Goal: Task Accomplishment & Management: Manage account settings

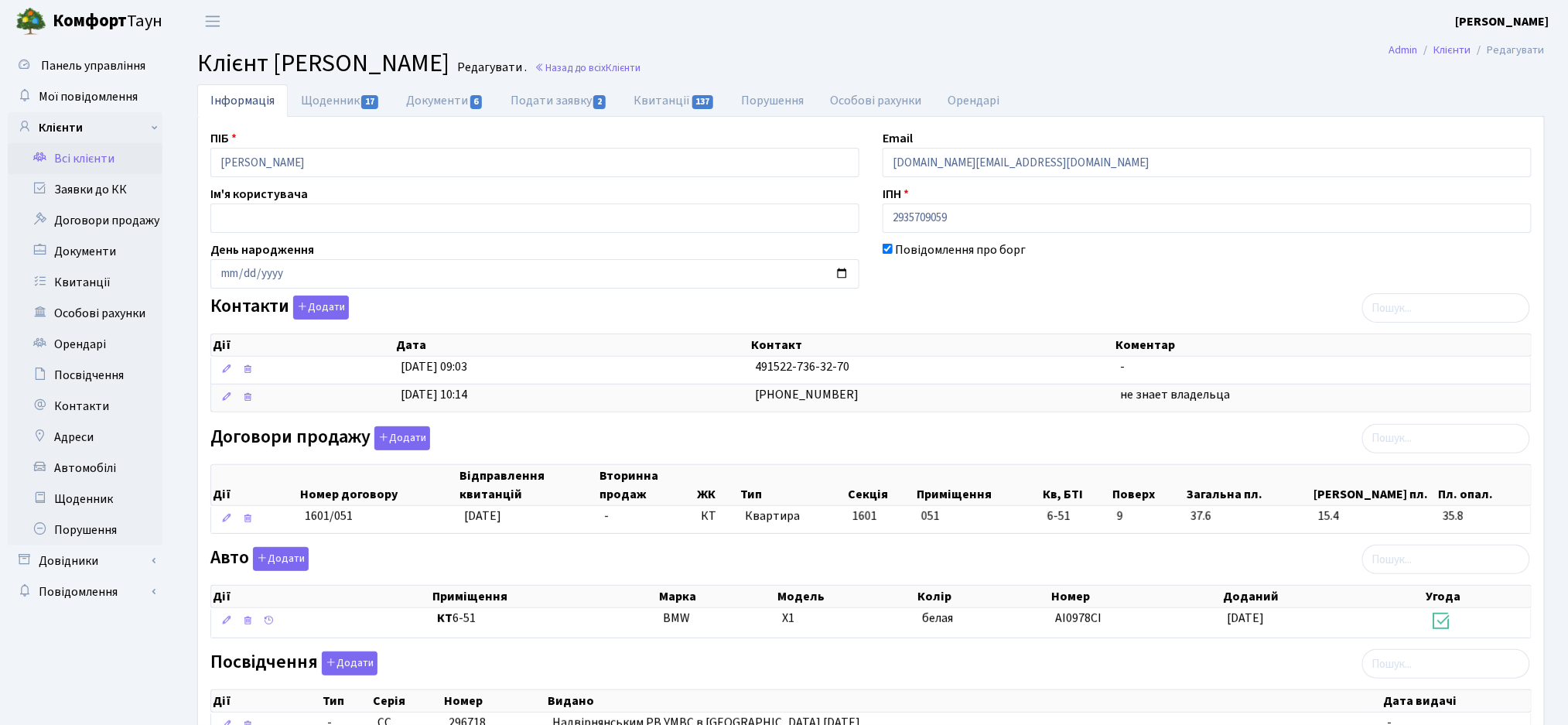
click at [78, 162] on link "Всі клієнти" at bounding box center [85, 158] width 155 height 31
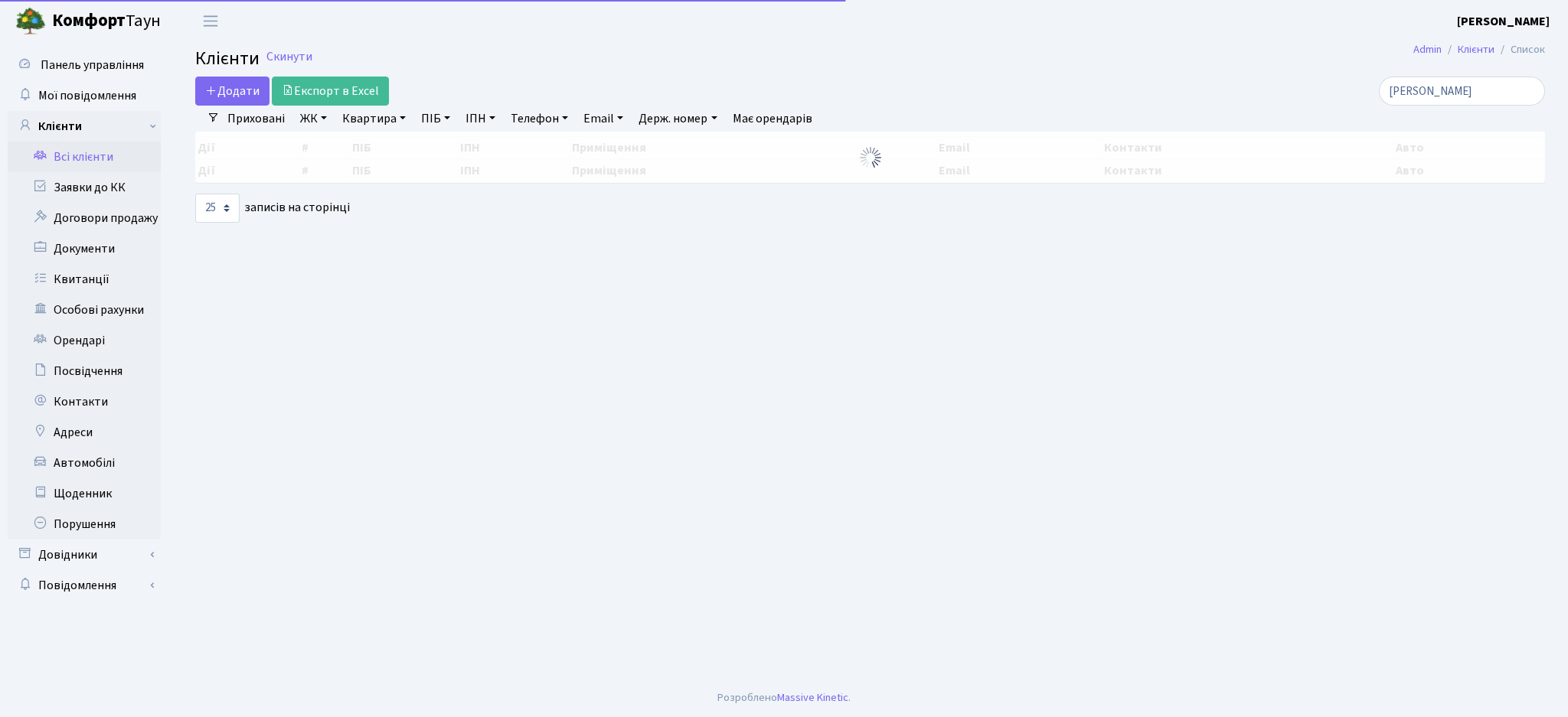
select select "25"
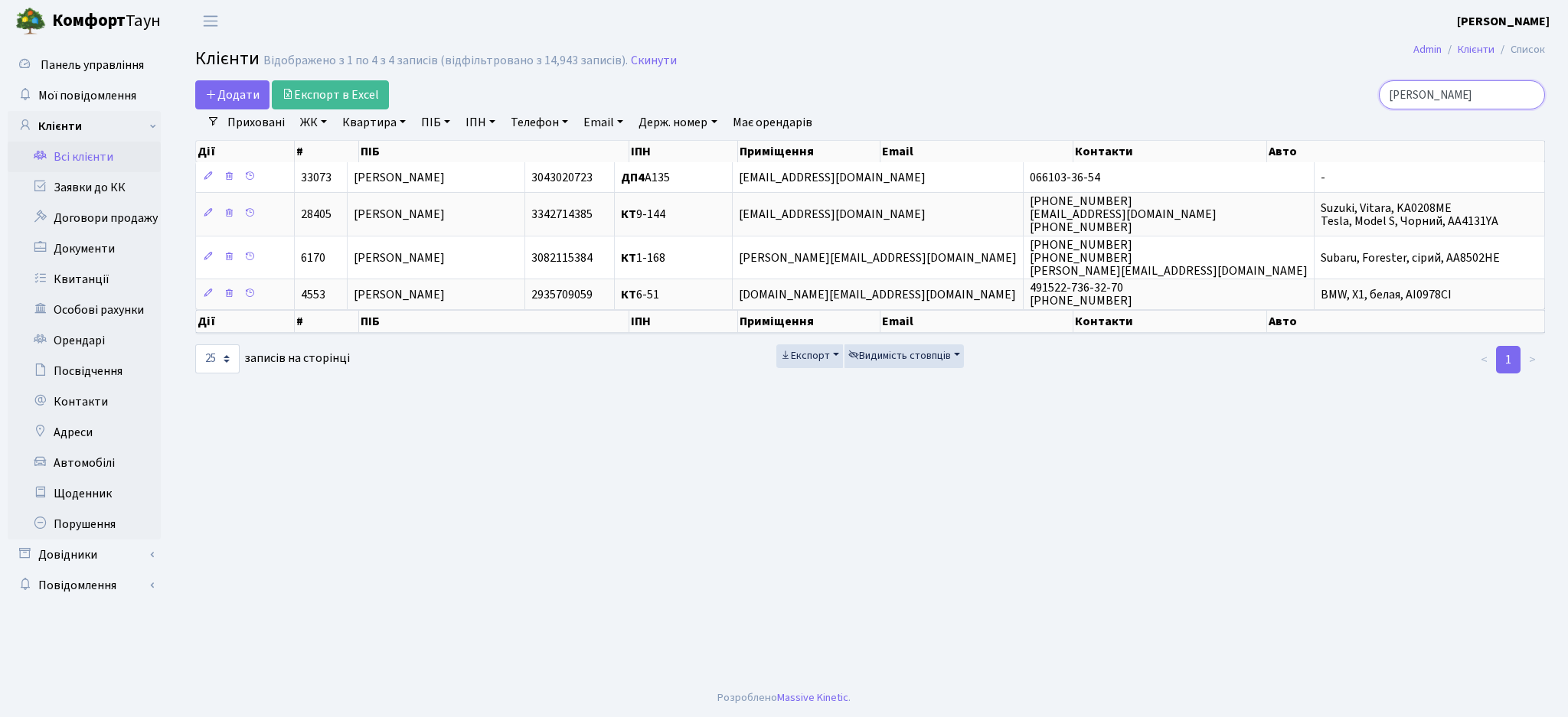
click at [1527, 93] on input "процюк" at bounding box center [1462, 95] width 166 height 29
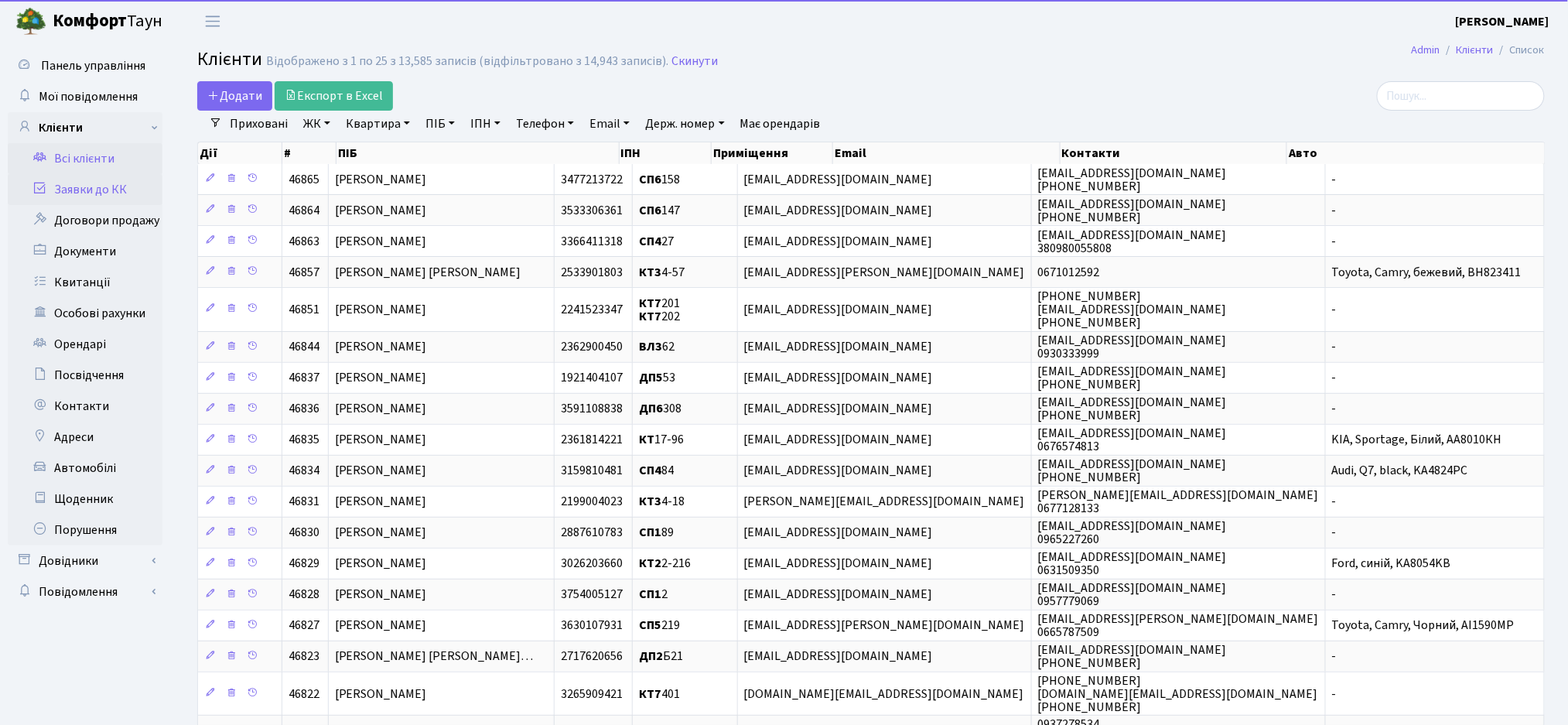
click at [90, 185] on link "Заявки до КК" at bounding box center [85, 190] width 155 height 31
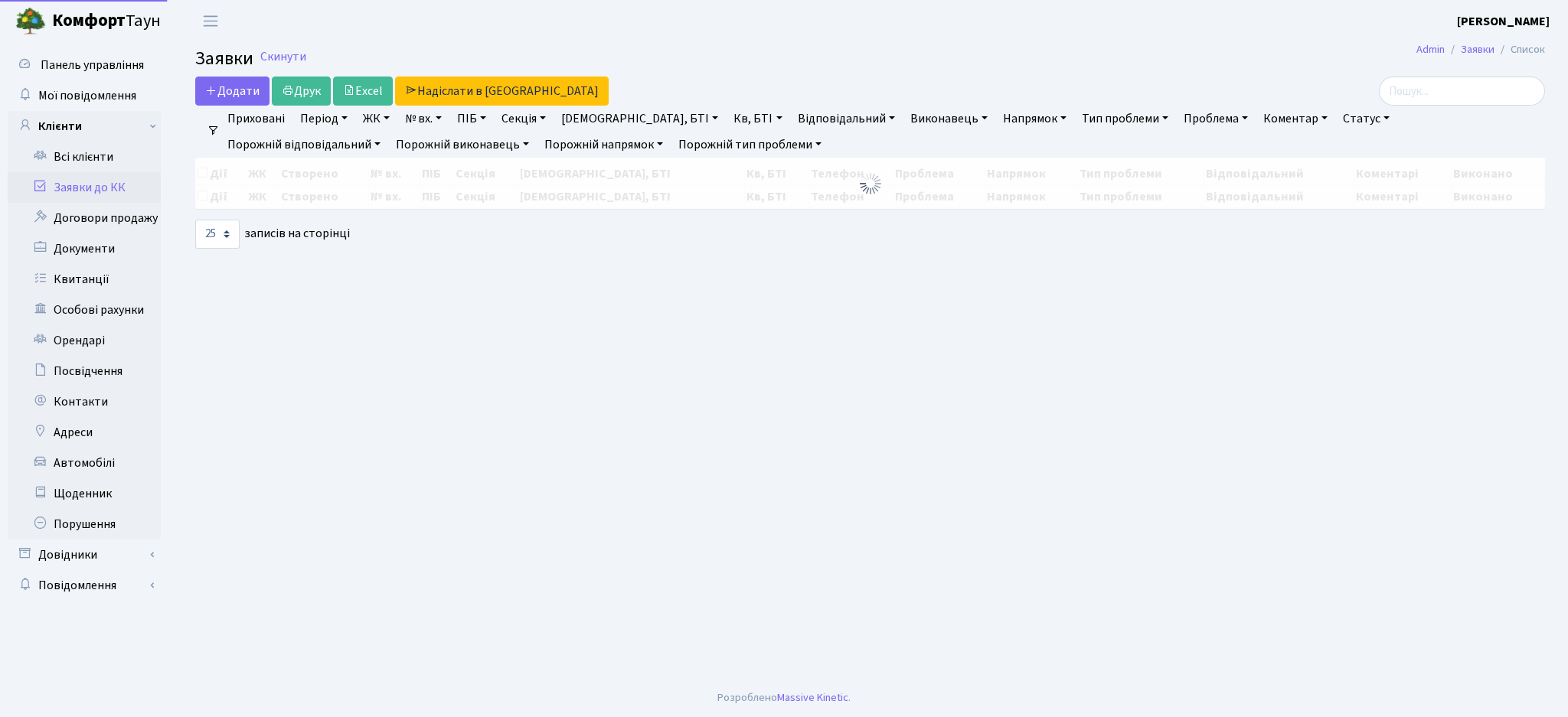
select select "25"
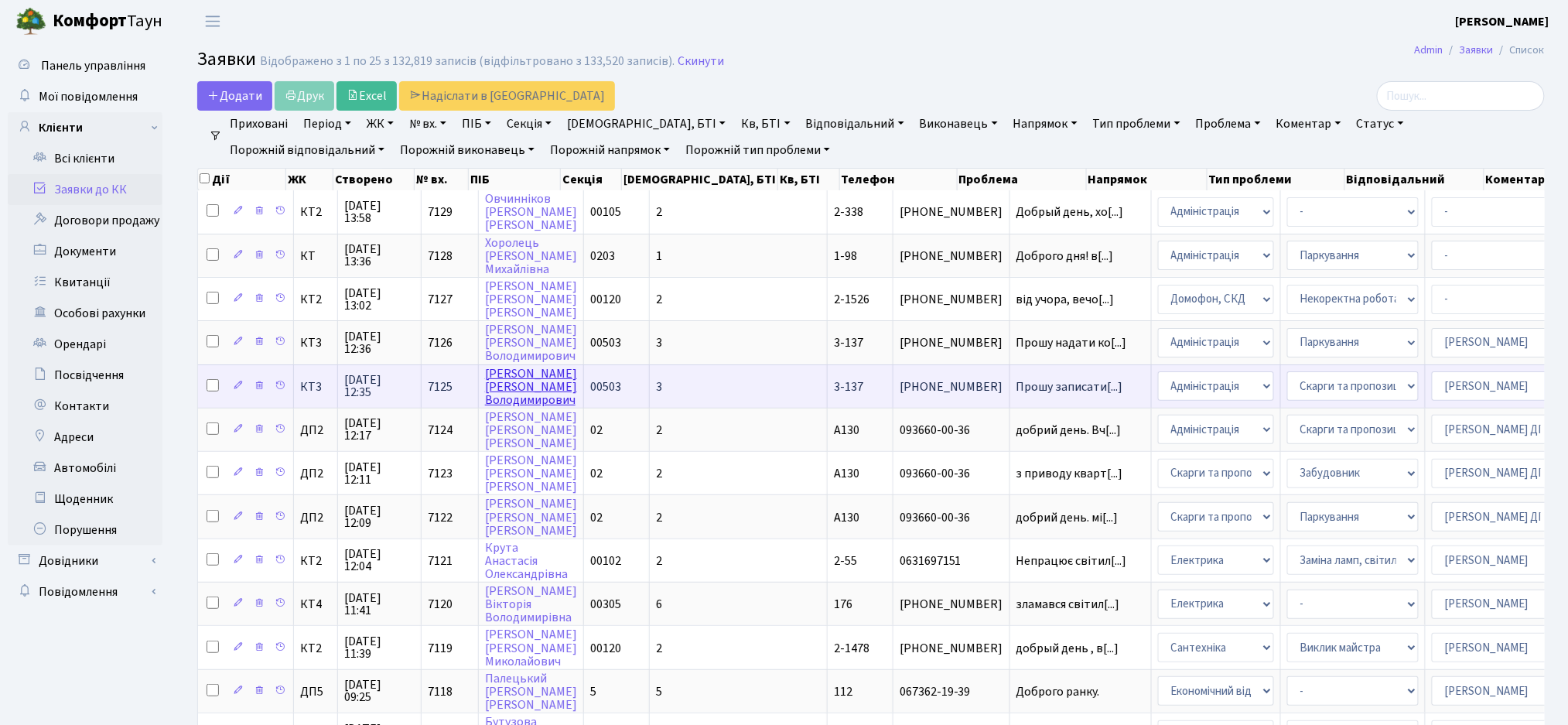
click at [514, 390] on link "Лункевич Володимир Володимирович" at bounding box center [531, 387] width 92 height 44
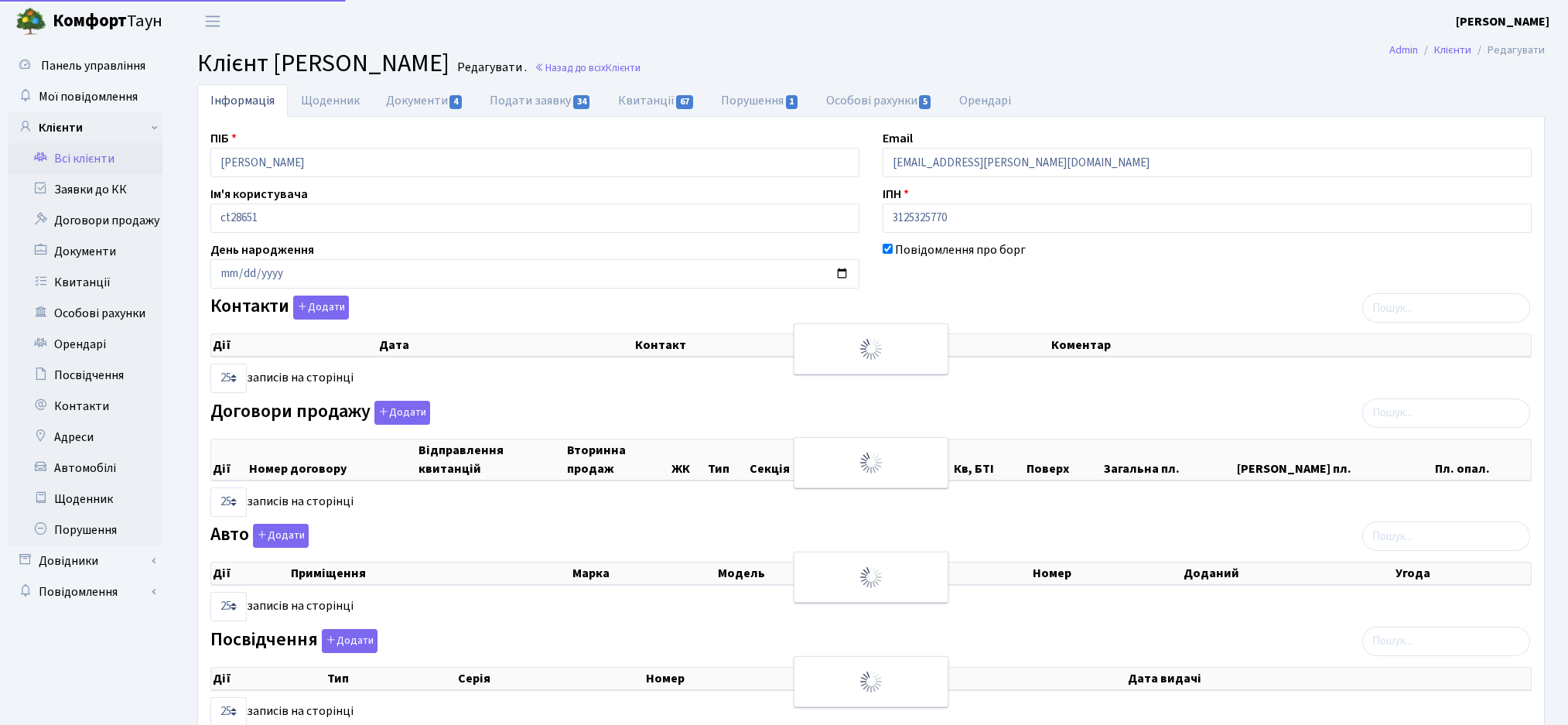
select select "25"
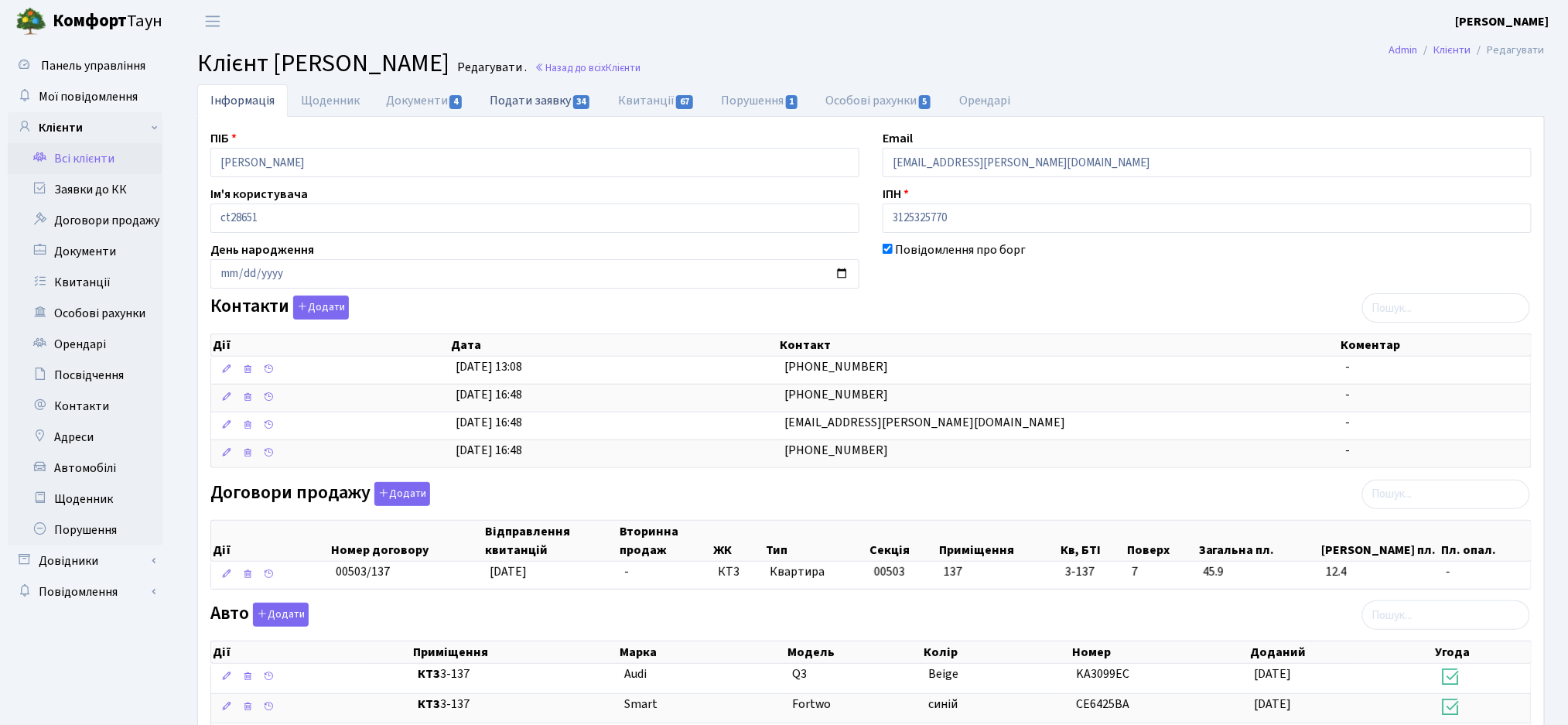
click at [512, 109] on link "Подати заявку 34" at bounding box center [540, 100] width 127 height 31
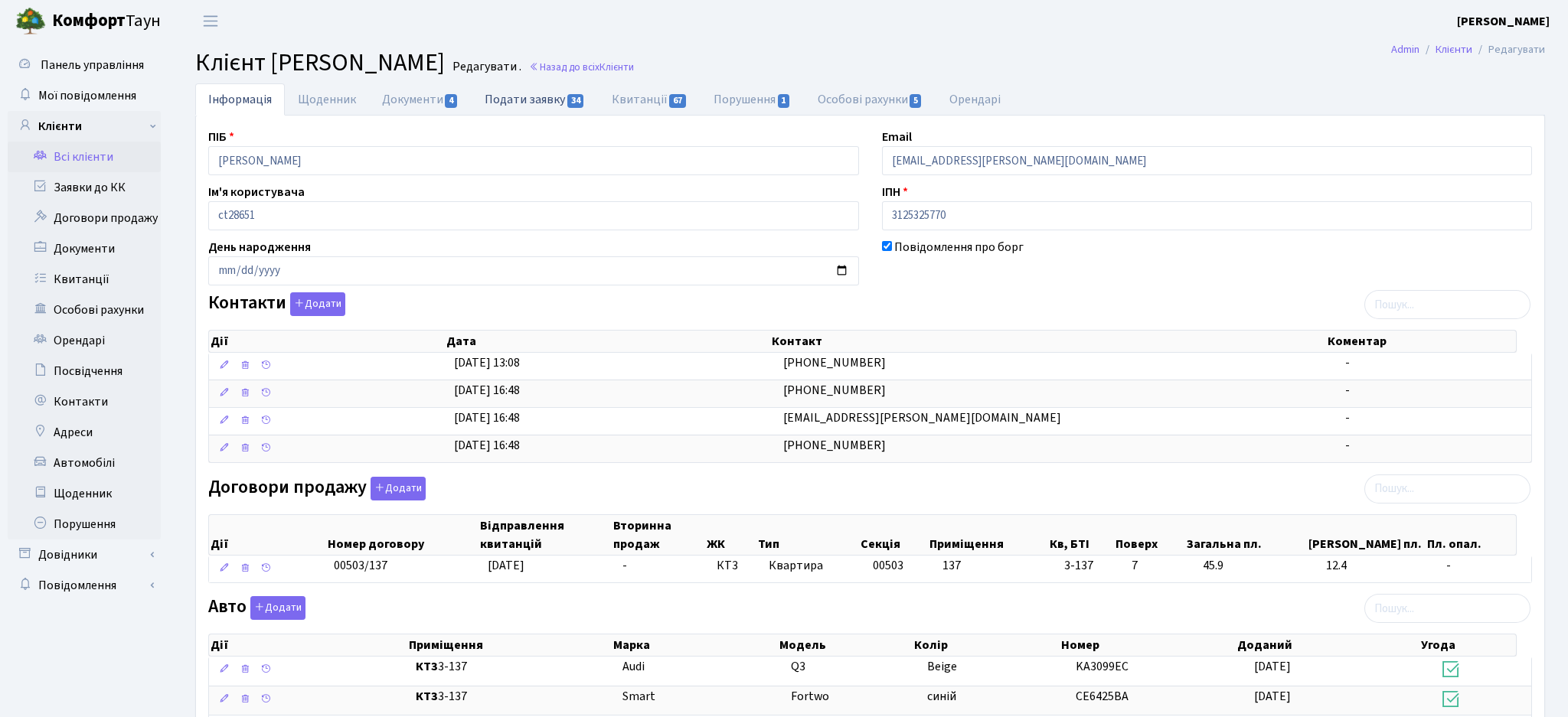
select select "25"
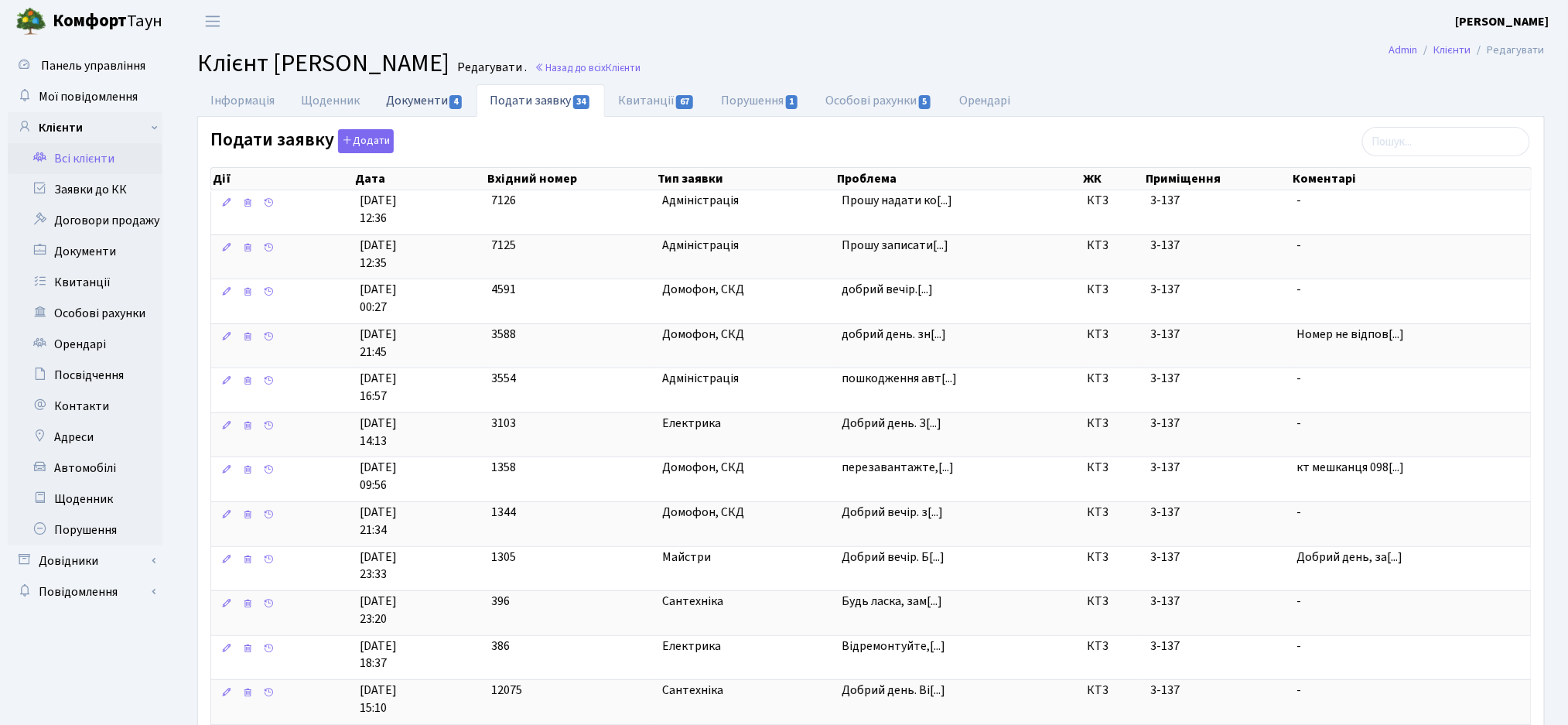
click at [437, 105] on link "Документи 4" at bounding box center [424, 100] width 104 height 31
select select "25"
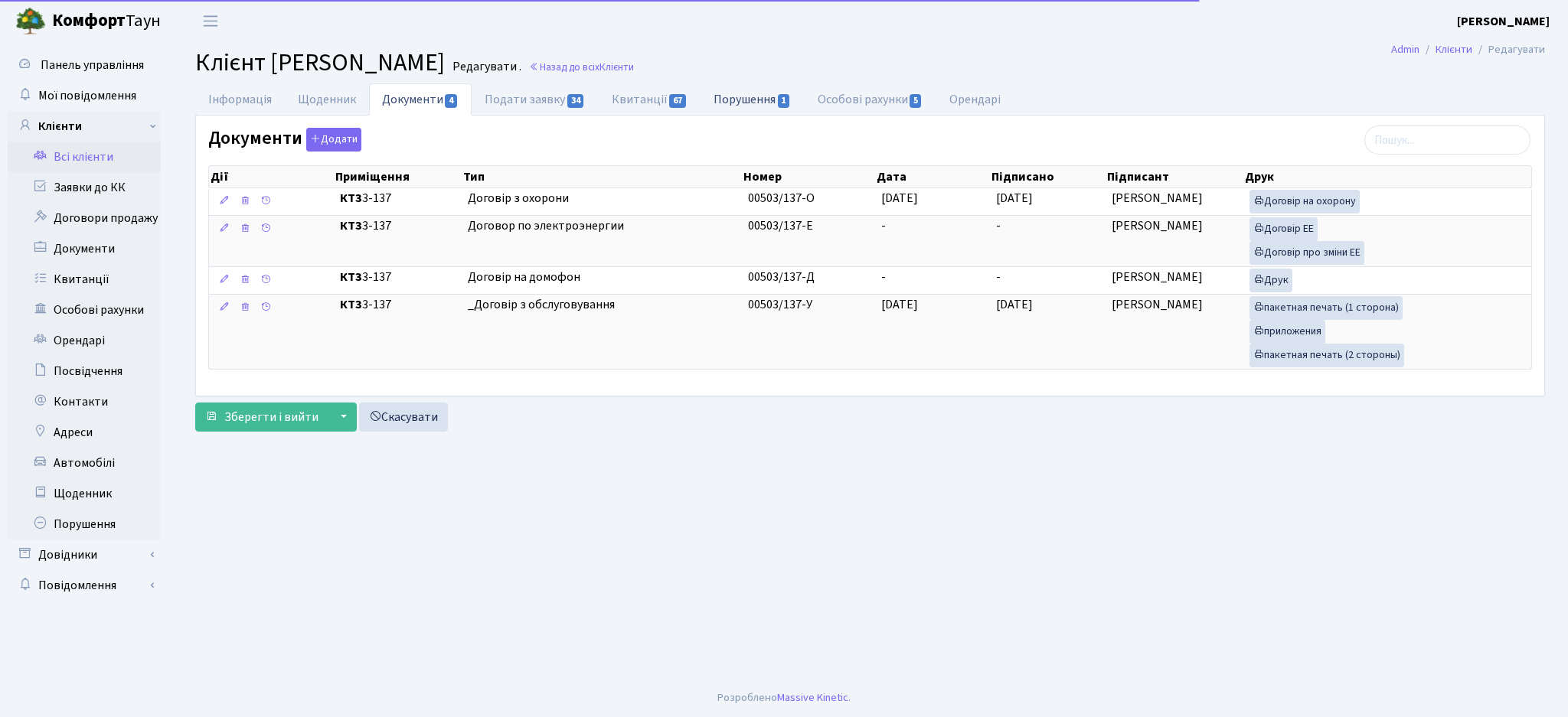
click at [733, 99] on link "Порушення 1" at bounding box center [752, 99] width 104 height 31
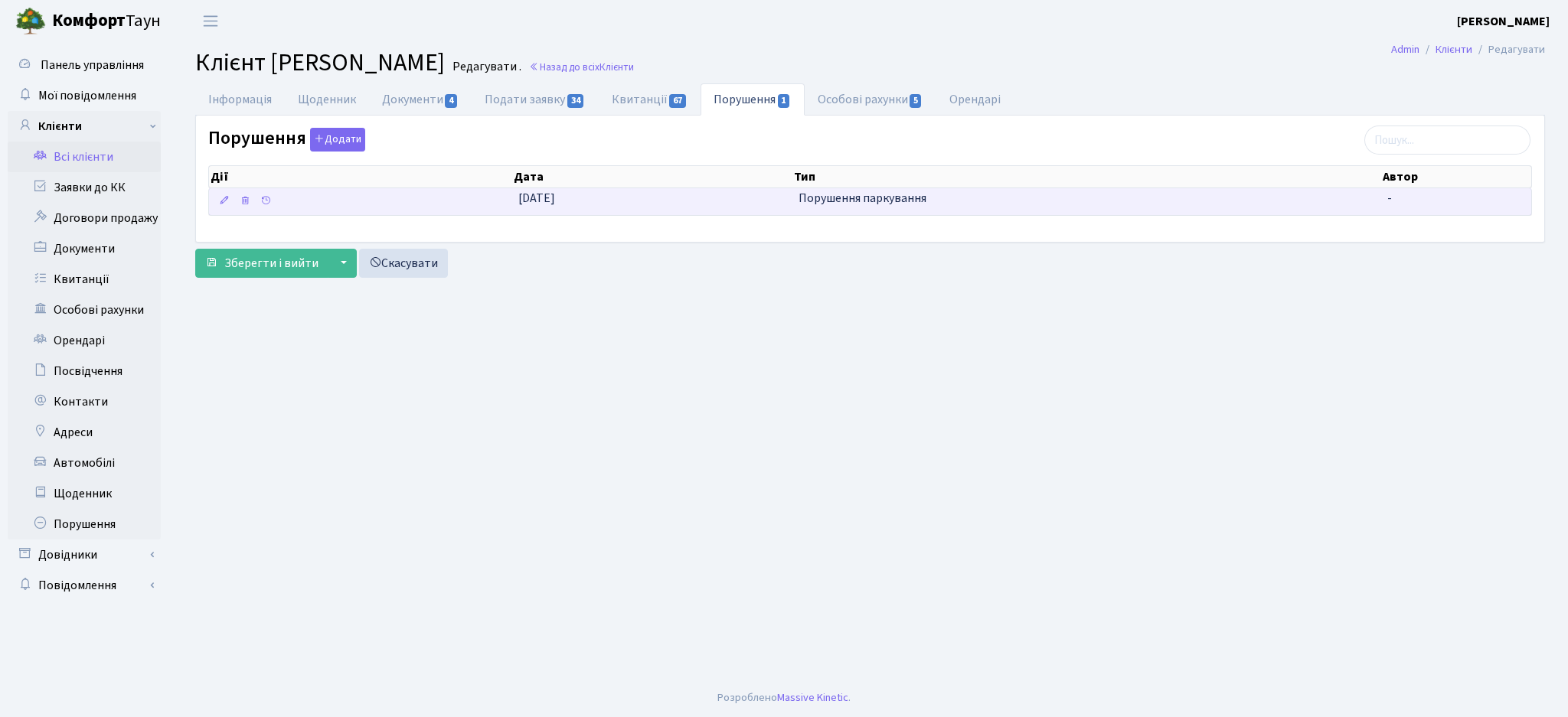
click at [683, 198] on td "19.08.2025" at bounding box center [652, 202] width 280 height 27
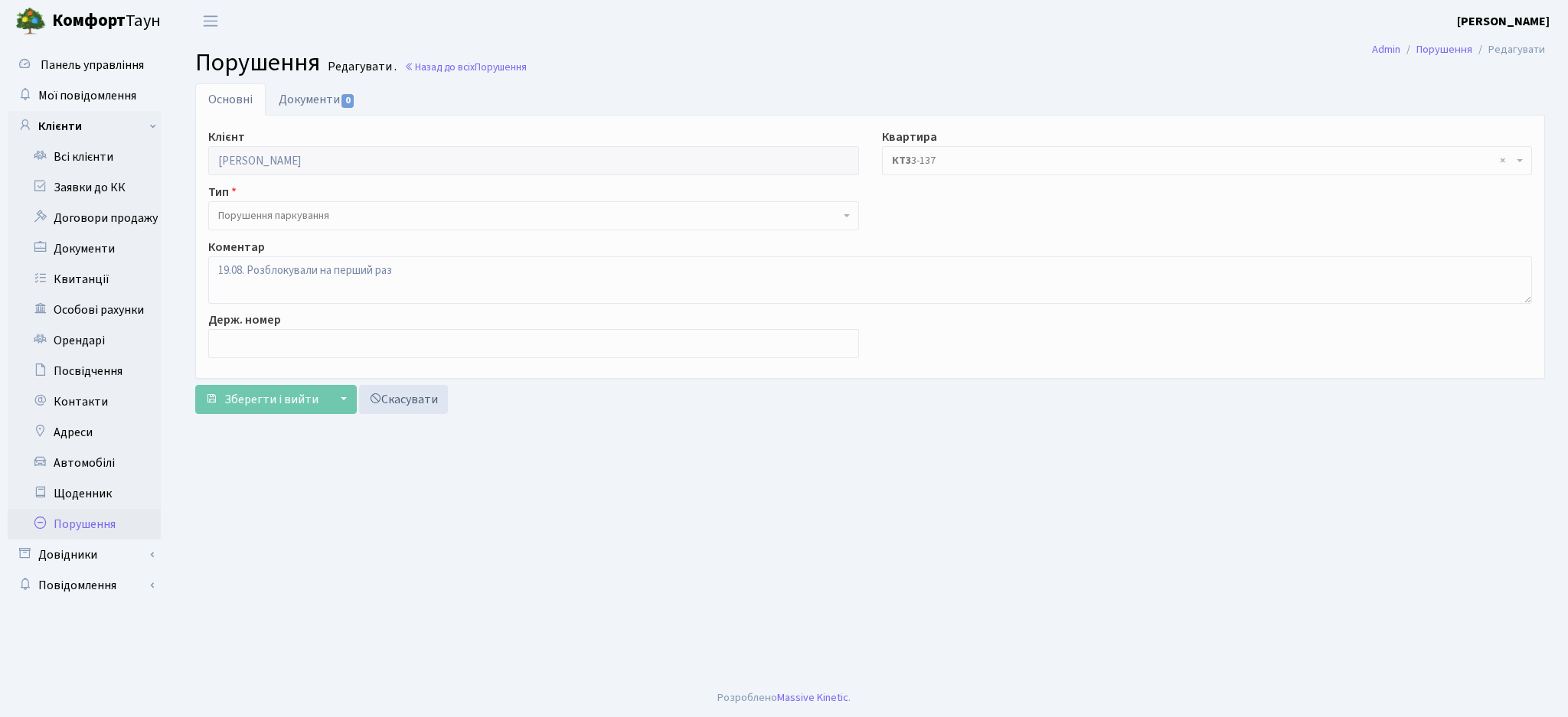
click at [291, 107] on link "Документи 0" at bounding box center [317, 99] width 103 height 31
select select "25"
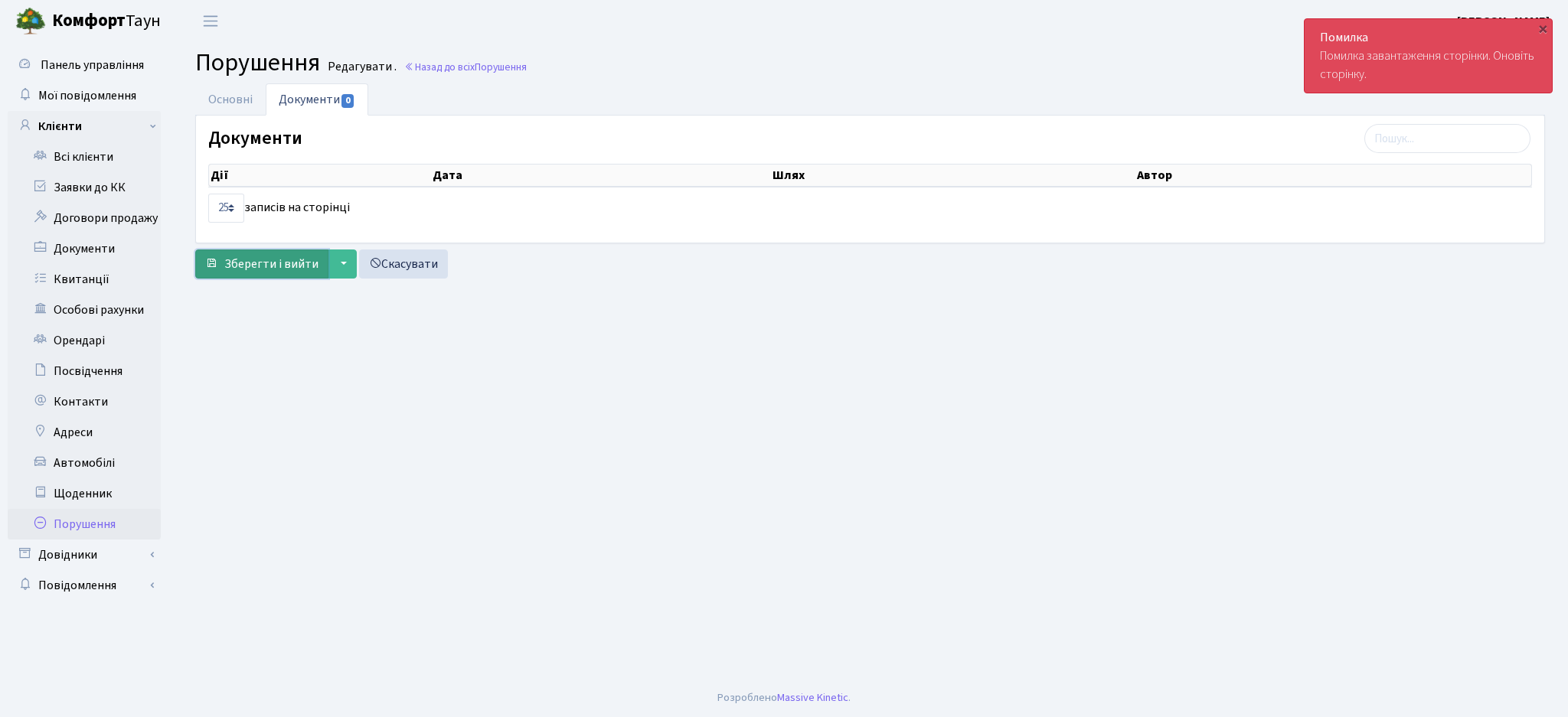
click at [240, 269] on span "Зберегти і вийти" at bounding box center [271, 263] width 94 height 17
